Goal: Information Seeking & Learning: Learn about a topic

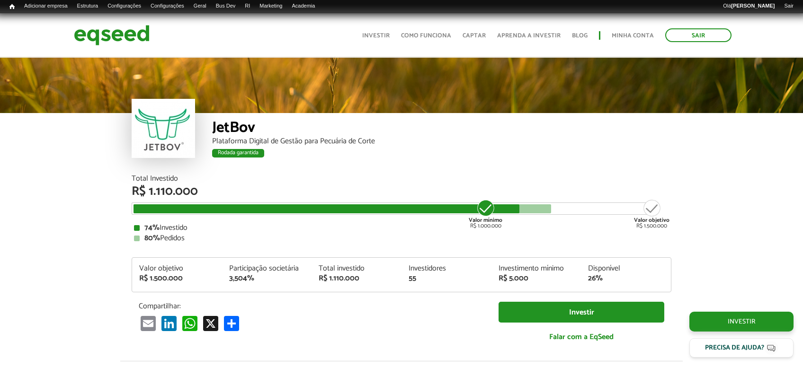
scroll to position [2876, 0]
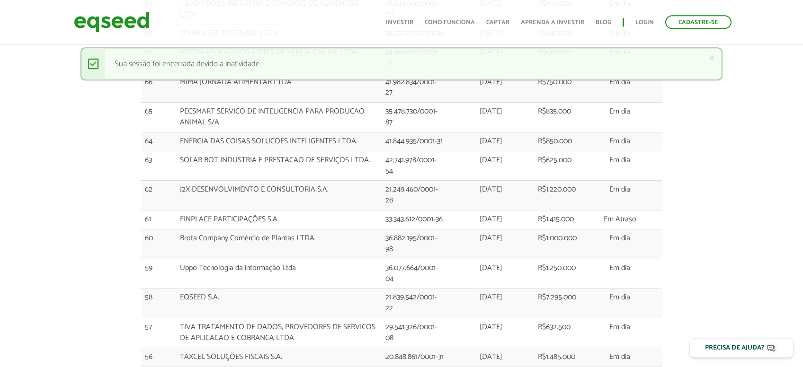
scroll to position [489, 0]
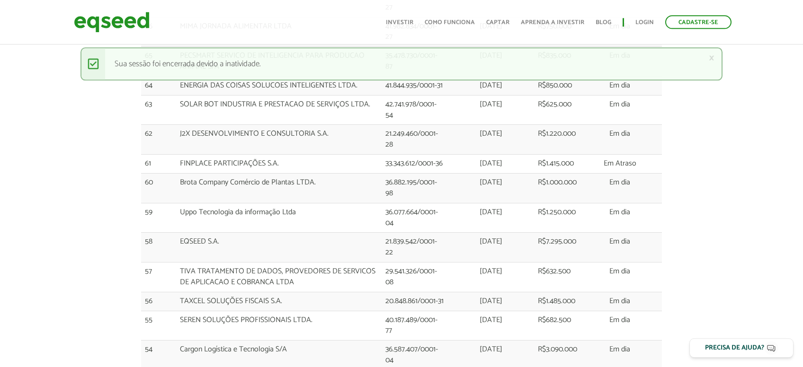
drag, startPoint x: 144, startPoint y: 185, endPoint x: 653, endPoint y: 290, distance: 519.0
copy tbody "21 LOREMI D.S. 47.476.272/9925-33 Ametc 1404 A$9.263.922 El sed 75 DOEIUSM TEMP…"
click at [708, 57] on div "× Mensagem de status Sua sessão foi encerrada devido a inatividade." at bounding box center [401, 63] width 642 height 33
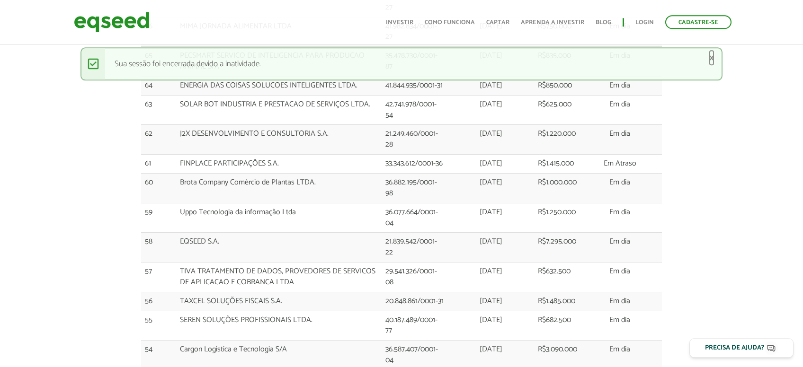
click at [710, 57] on link "×" at bounding box center [712, 58] width 6 height 10
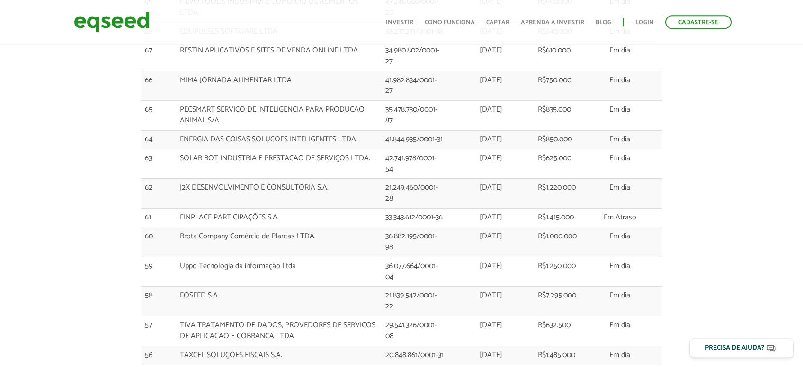
scroll to position [452, 0]
